Goal: Task Accomplishment & Management: Manage account settings

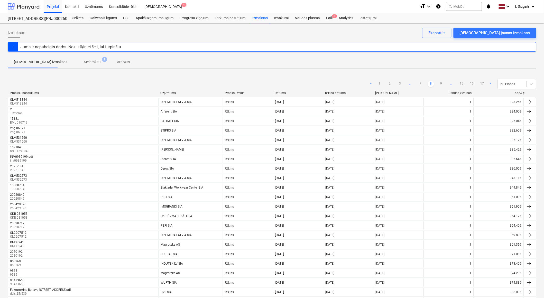
click at [23, 7] on div at bounding box center [24, 6] width 32 height 13
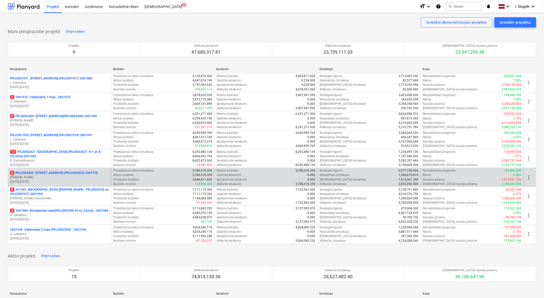
click at [63, 178] on p "J. Ruskuls" at bounding box center [59, 177] width 99 height 4
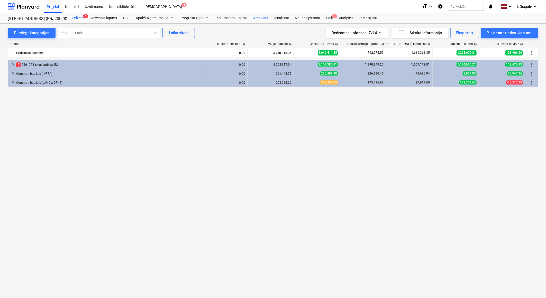
click at [266, 17] on div "Izmaksas" at bounding box center [260, 18] width 22 height 10
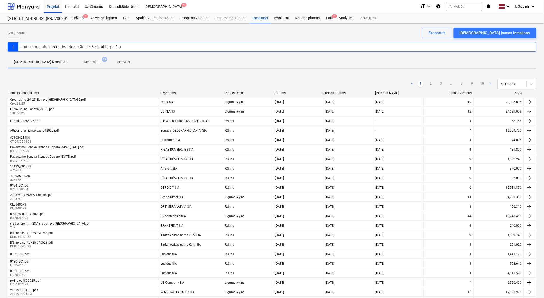
click at [518, 93] on div "Kopā" at bounding box center [499, 93] width 46 height 4
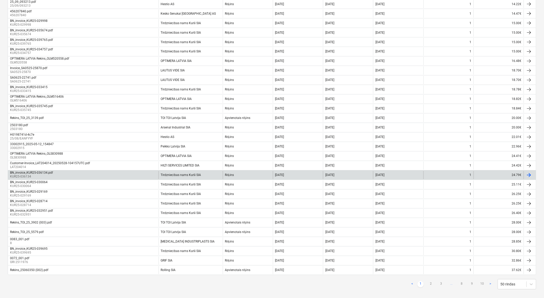
scroll to position [304, 0]
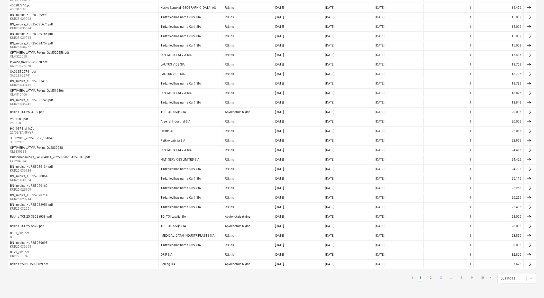
click at [443, 276] on link "3" at bounding box center [441, 278] width 6 height 6
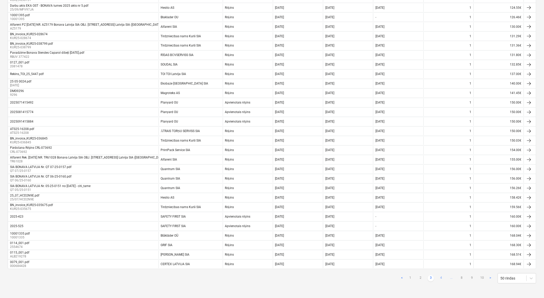
click at [441, 278] on link "4" at bounding box center [441, 278] width 6 height 6
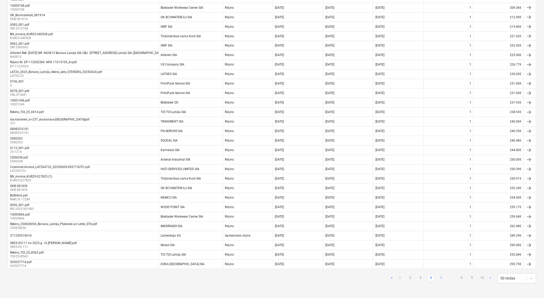
click at [441, 278] on link "5" at bounding box center [441, 278] width 6 height 6
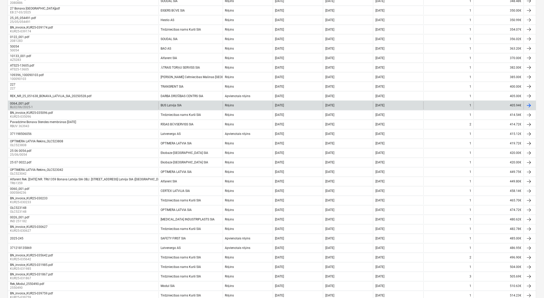
scroll to position [190, 0]
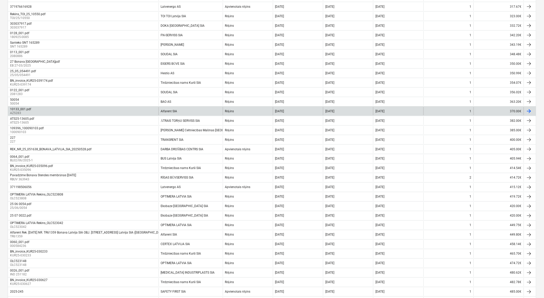
click at [206, 111] on div "Alfarent SIA" at bounding box center [190, 111] width 64 height 8
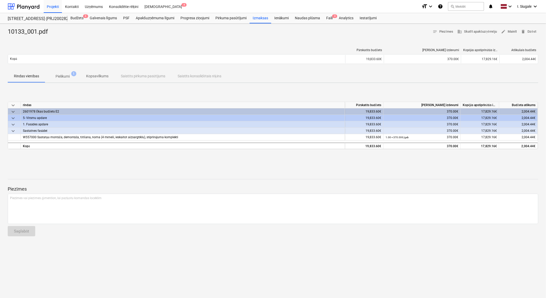
click at [62, 76] on p "Pielikumi" at bounding box center [62, 76] width 14 height 5
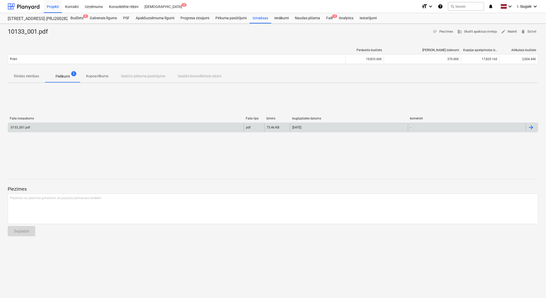
click at [50, 124] on div "0133_001.pdf" at bounding box center [126, 127] width 236 height 8
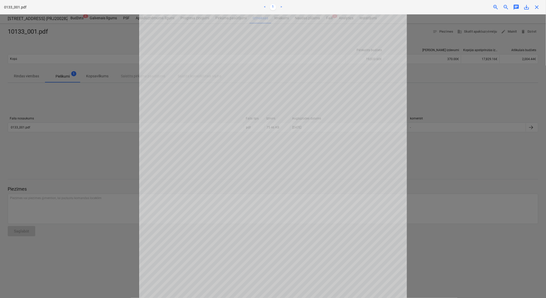
click at [538, 7] on span "close" at bounding box center [536, 7] width 6 height 6
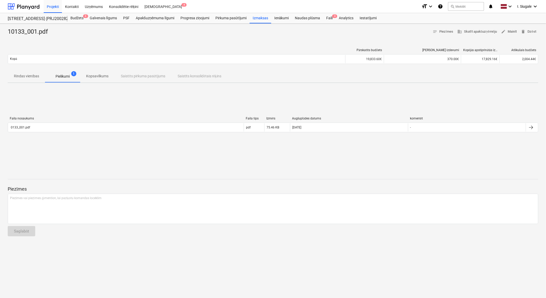
click at [27, 76] on p "Rindas vienības" at bounding box center [26, 75] width 25 height 5
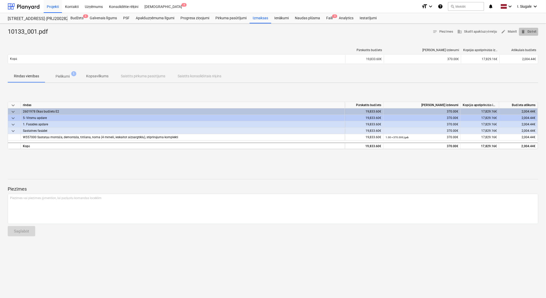
click at [531, 31] on span "delete Dzēst" at bounding box center [528, 32] width 15 height 6
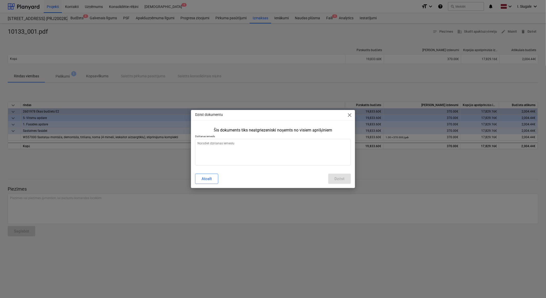
type textarea "x"
click at [270, 145] on textarea at bounding box center [272, 152] width 155 height 26
type textarea "j"
type textarea "x"
type textarea "jā"
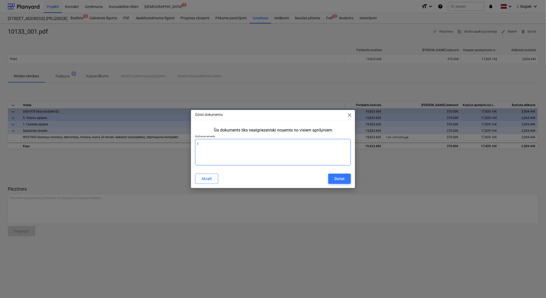
type textarea "x"
type textarea "jāl"
type textarea "x"
type textarea "jāli"
type textarea "x"
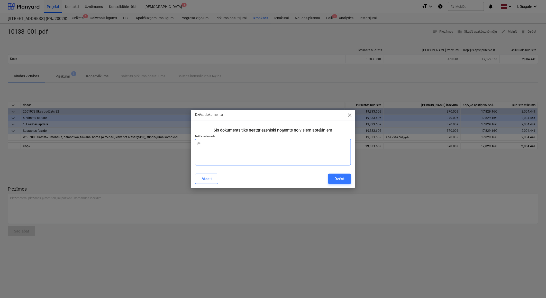
type textarea "jālie"
type textarea "x"
type textarea "jāliek"
type textarea "x"
type textarea "jāliek"
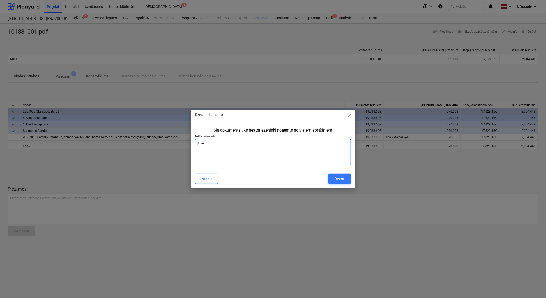
type textarea "x"
type textarea "jāliek n"
type textarea "x"
type textarea "jāliek no"
type textarea "x"
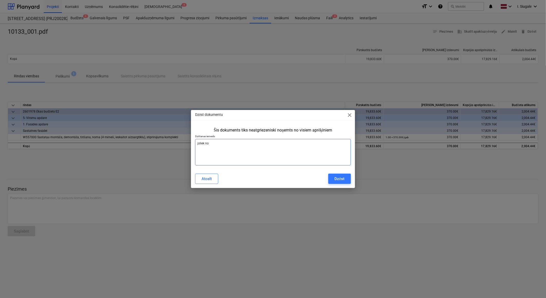
type textarea "jāliek no"
type textarea "x"
type textarea "jāliek no j"
type textarea "x"
type textarea "jāliek no ja"
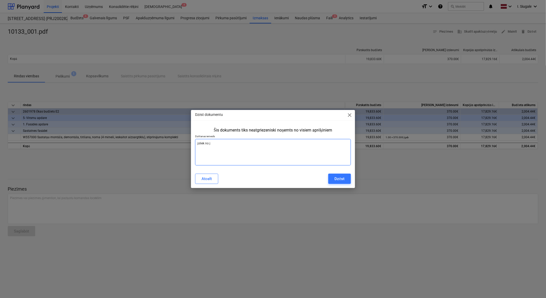
type textarea "x"
type textarea "jāliek no jau"
type textarea "x"
type textarea "jāliek no jaun"
type textarea "x"
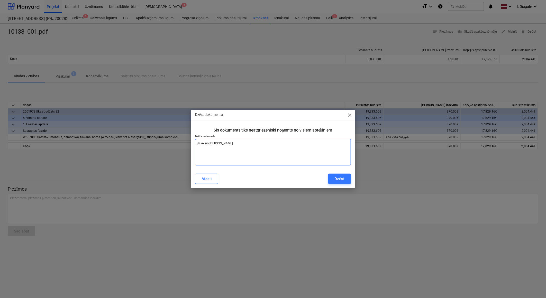
type textarea "jāliek no jauna"
type textarea "x"
type textarea "jāliek no jauna"
click at [333, 180] on button "Dzēst" at bounding box center [339, 179] width 22 height 10
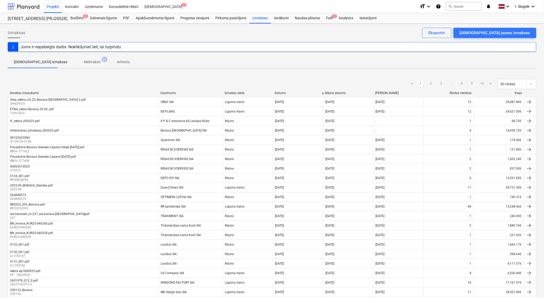
click at [28, 6] on div at bounding box center [24, 6] width 32 height 13
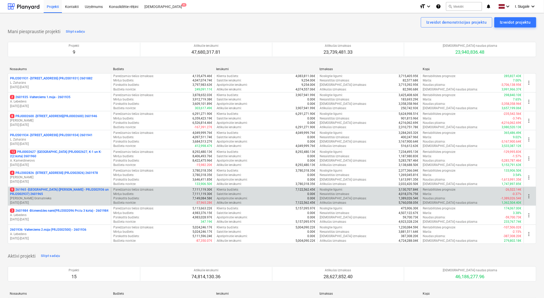
click at [70, 190] on p "9 261965 - Nīcgales iela (abas ēkas - PRJ2002936 un PRJ2002937) 2601965" at bounding box center [59, 191] width 99 height 9
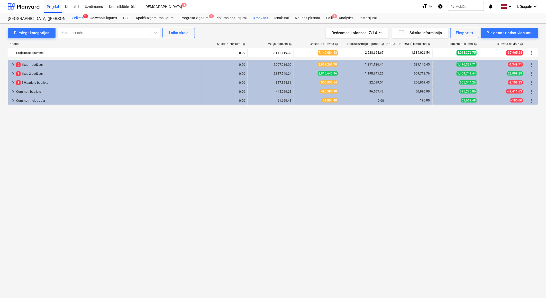
click at [260, 18] on div "Izmaksas" at bounding box center [260, 18] width 22 height 10
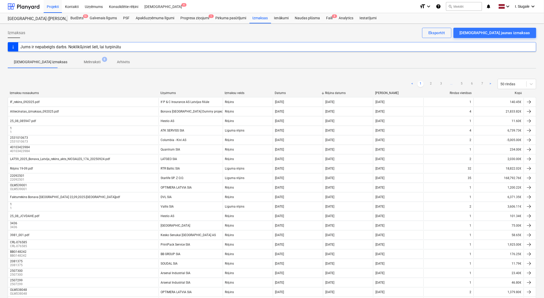
click at [518, 93] on div "Kopā" at bounding box center [499, 93] width 46 height 4
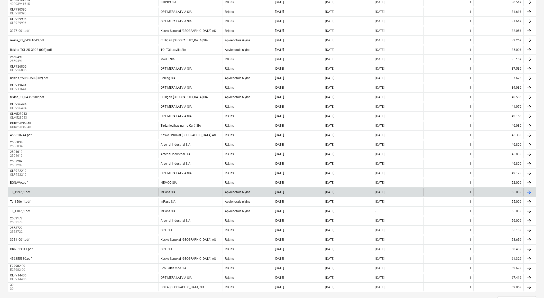
scroll to position [304, 0]
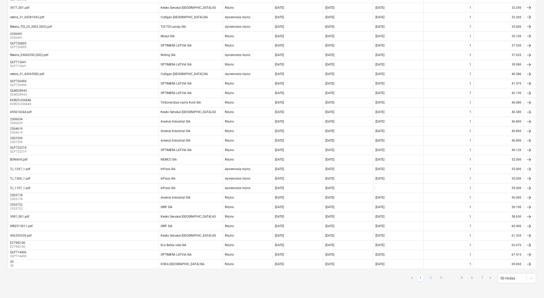
click at [432, 277] on link "2" at bounding box center [431, 278] width 6 height 6
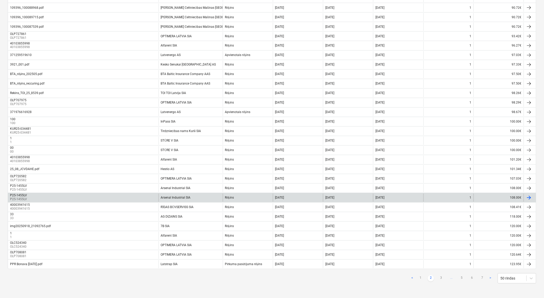
click at [220, 197] on div "Arsenal Industrial SIA" at bounding box center [190, 198] width 64 height 8
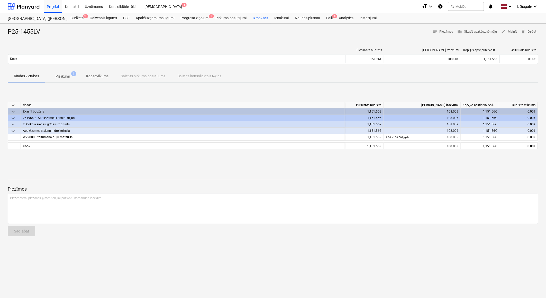
click at [62, 76] on p "Pielikumi" at bounding box center [62, 76] width 14 height 5
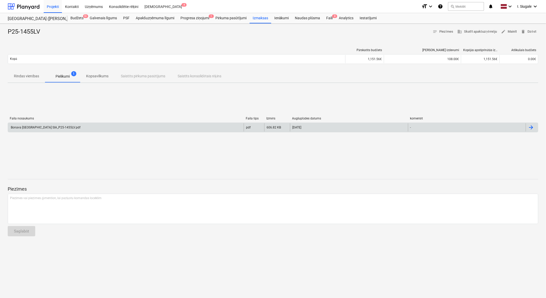
click at [50, 126] on div "Bonava Latvija SIA_P25-1455LV.pdf" at bounding box center [45, 128] width 70 height 4
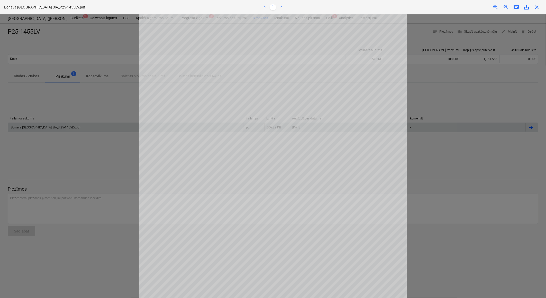
click at [538, 7] on span "close" at bounding box center [536, 7] width 6 height 6
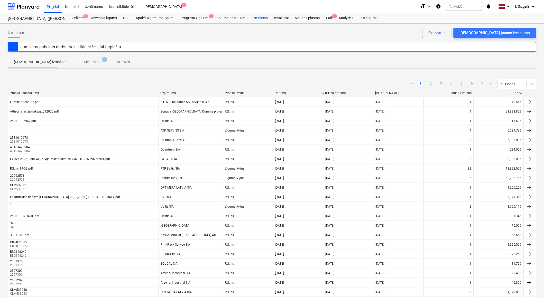
click at [517, 92] on div "Kopā" at bounding box center [499, 93] width 46 height 4
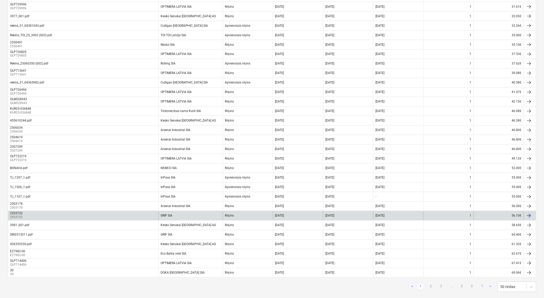
scroll to position [304, 0]
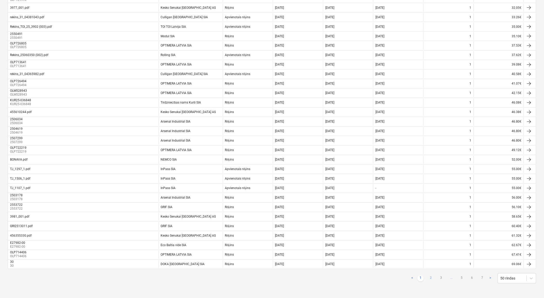
click at [430, 279] on link "2" at bounding box center [431, 278] width 6 height 6
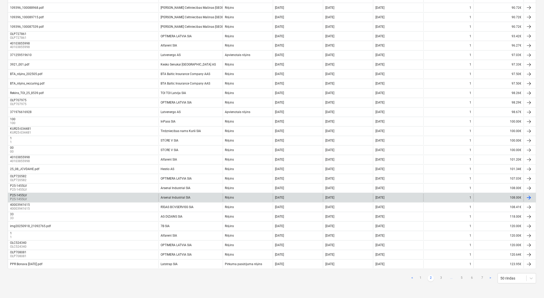
click at [204, 196] on div "Arsenal Industrial SIA" at bounding box center [190, 198] width 64 height 8
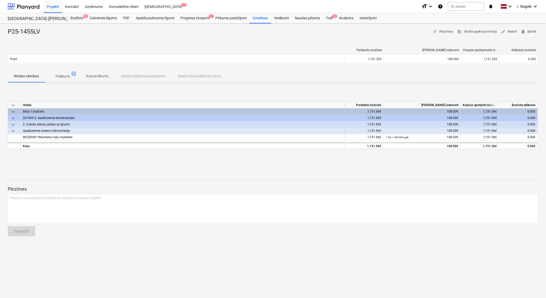
click at [529, 33] on span "delete Dzēst" at bounding box center [528, 32] width 15 height 6
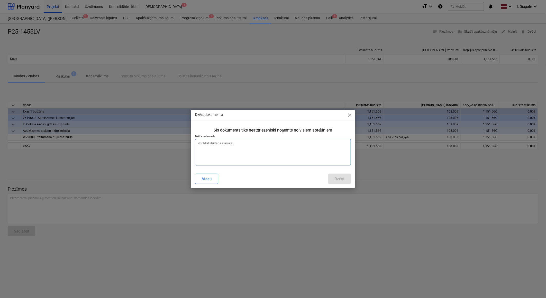
click at [243, 154] on textarea at bounding box center [272, 152] width 155 height 26
type textarea "x"
type textarea "d"
type textarea "x"
type textarea "du"
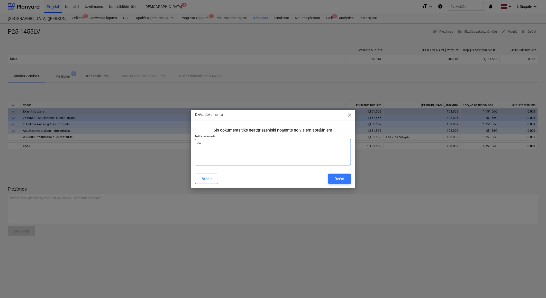
type textarea "x"
type textarea "dub"
type textarea "x"
type textarea "dubl"
type textarea "x"
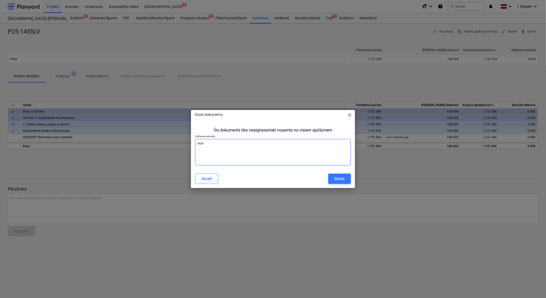
type textarea "dubli"
type textarea "x"
type textarea "dublik"
type textarea "x"
type textarea "dublikā"
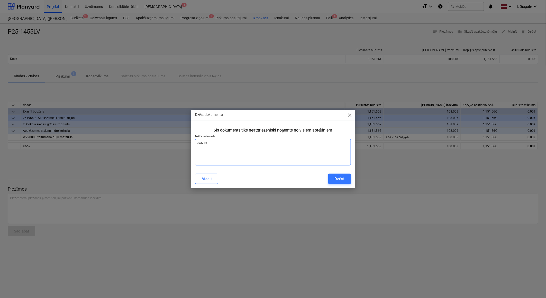
type textarea "x"
type textarea "dublikāt"
type textarea "x"
type textarea "dublikāts"
click at [336, 178] on div "Dzēst" at bounding box center [339, 178] width 10 height 7
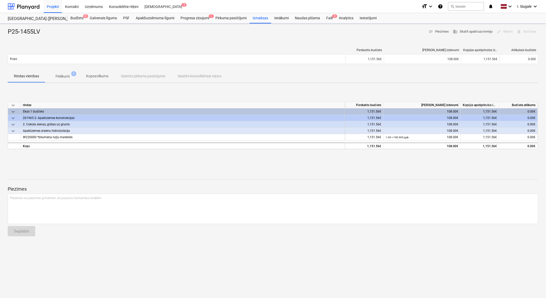
type textarea "x"
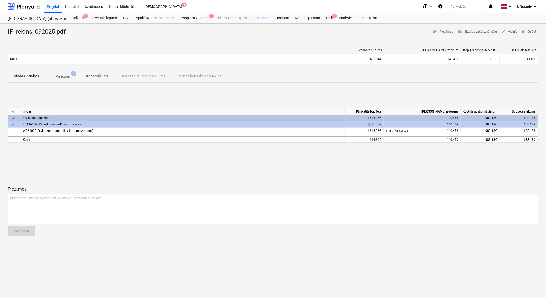
click at [63, 77] on p "Pielikumi" at bounding box center [62, 76] width 14 height 5
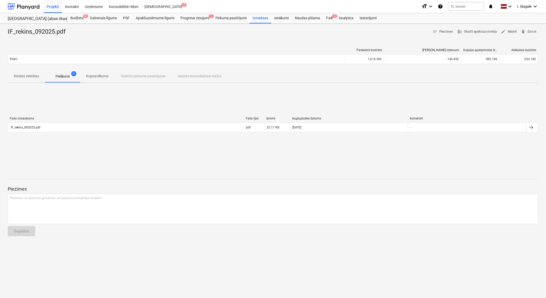
click at [28, 76] on p "Rindas vienības" at bounding box center [26, 75] width 25 height 5
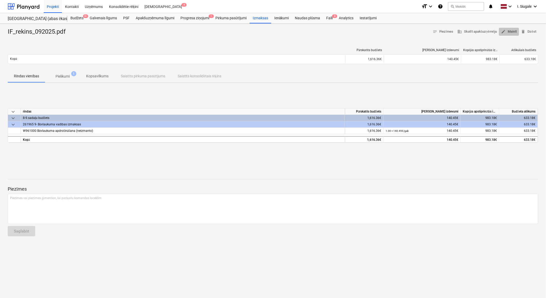
click at [511, 31] on span "edit Mainīt" at bounding box center [509, 32] width 16 height 6
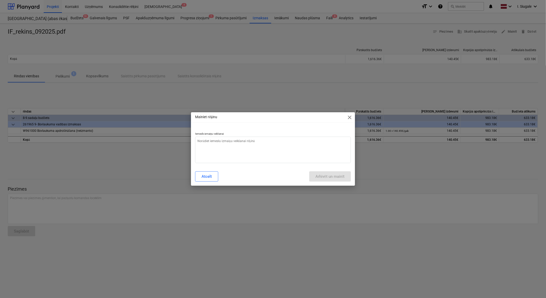
type textarea "x"
click at [213, 145] on textarea at bounding box center [272, 150] width 155 height 26
type textarea "p"
type textarea "x"
type textarea "pa"
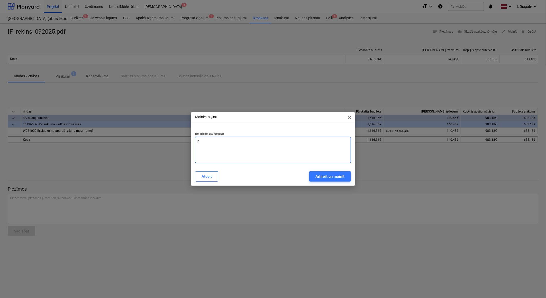
type textarea "x"
type textarea "par"
type textarea "x"
type textarea "part"
type textarea "x"
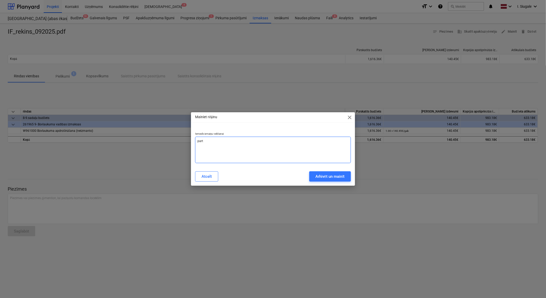
type textarea "parte"
type textarea "x"
type textarea "parter"
type textarea "x"
type textarea "parteri"
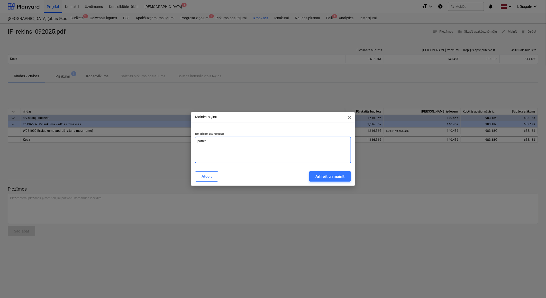
type textarea "x"
type textarea "parteris"
type textarea "x"
type textarea "parteris"
click at [338, 175] on div "Arhivēt un mainīt" at bounding box center [329, 176] width 29 height 7
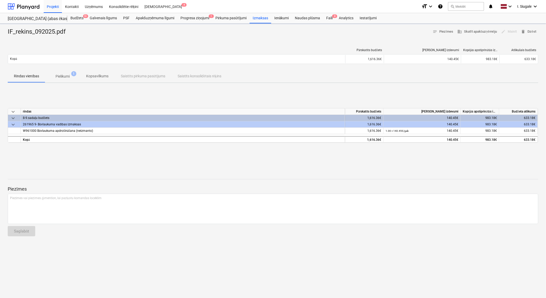
type textarea "x"
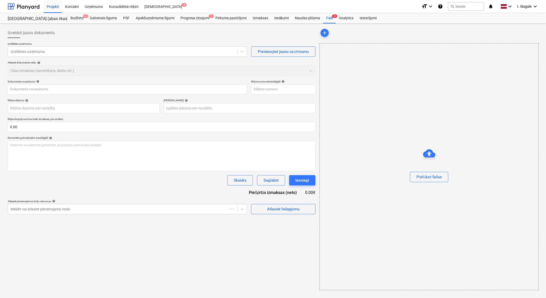
type input "IF_rekins_092025.pdf"
type input "26 Sep 2025"
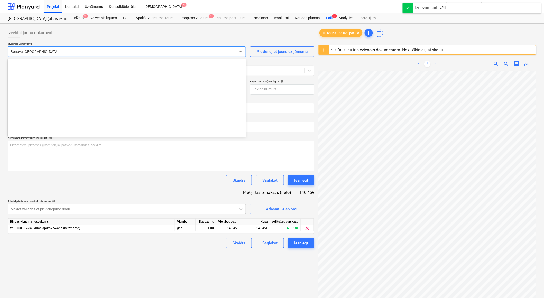
click at [40, 53] on div at bounding box center [122, 51] width 223 height 5
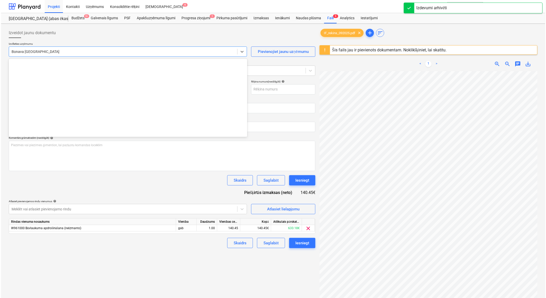
scroll to position [962, 0]
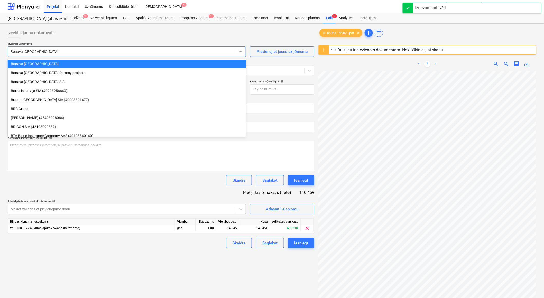
type input "if"
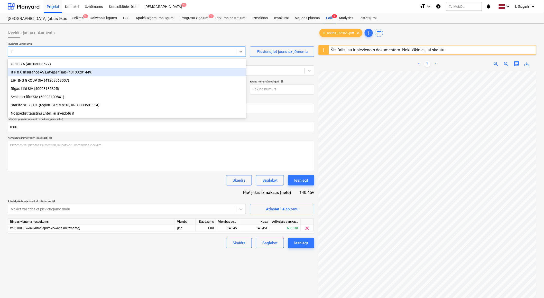
click at [45, 71] on div "If P & C Insurance AS Latvijas filiāle (40103201449)" at bounding box center [127, 72] width 238 height 8
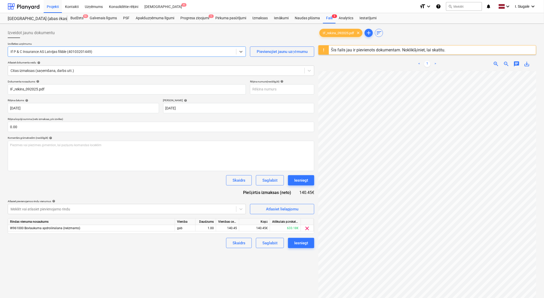
click at [252, 276] on div "Izveidot jaunu dokumentu Izvēlieties uzņēmumu option If P & C Insurance AS Latv…" at bounding box center [161, 191] width 311 height 331
click at [301, 245] on div "Iesniegt" at bounding box center [301, 243] width 14 height 7
